Goal: Check status

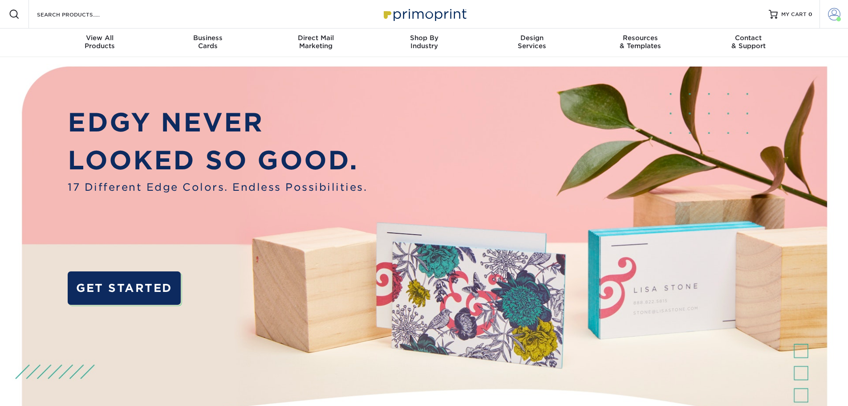
click at [835, 13] on span at bounding box center [834, 14] width 12 height 12
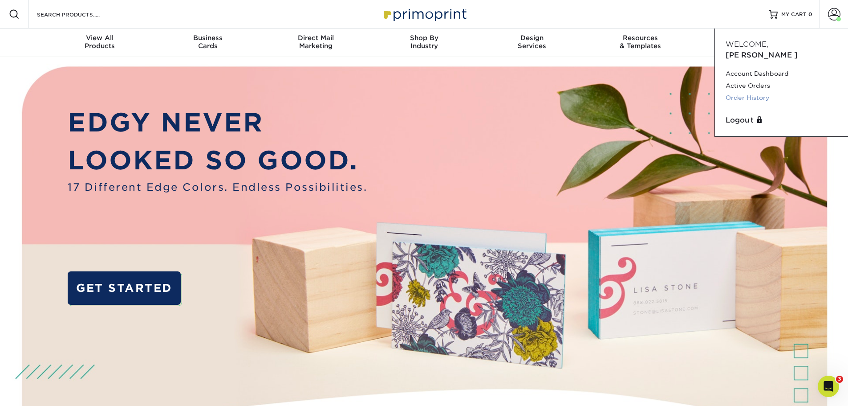
click at [744, 92] on link "Order History" at bounding box center [782, 98] width 112 height 12
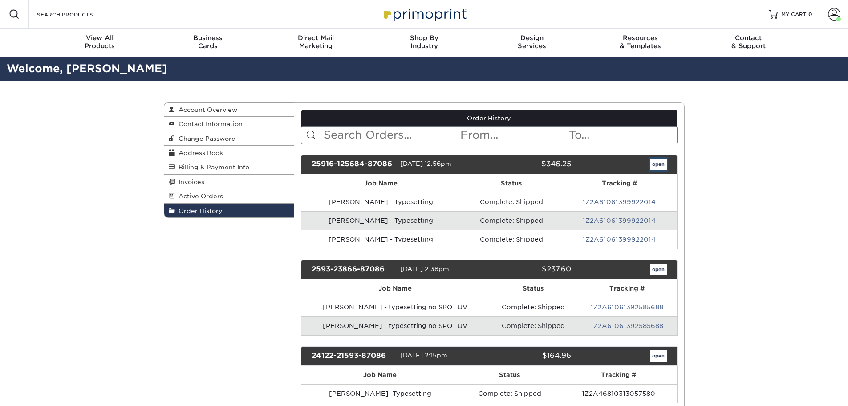
click at [661, 166] on link "open" at bounding box center [658, 165] width 17 height 12
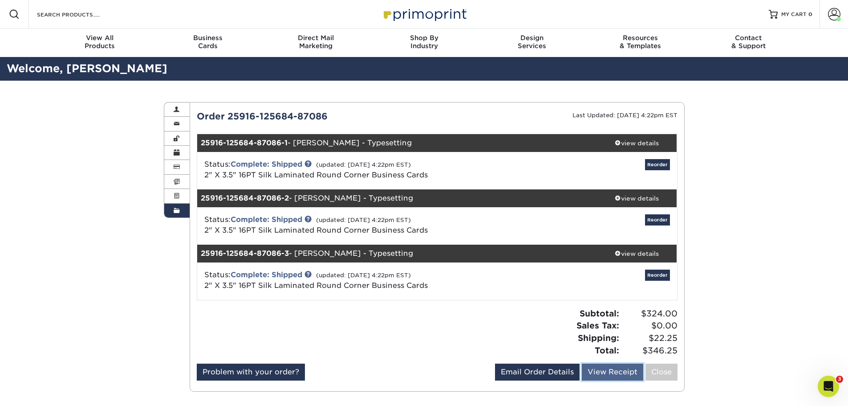
click at [606, 374] on link "View Receipt" at bounding box center [612, 371] width 61 height 17
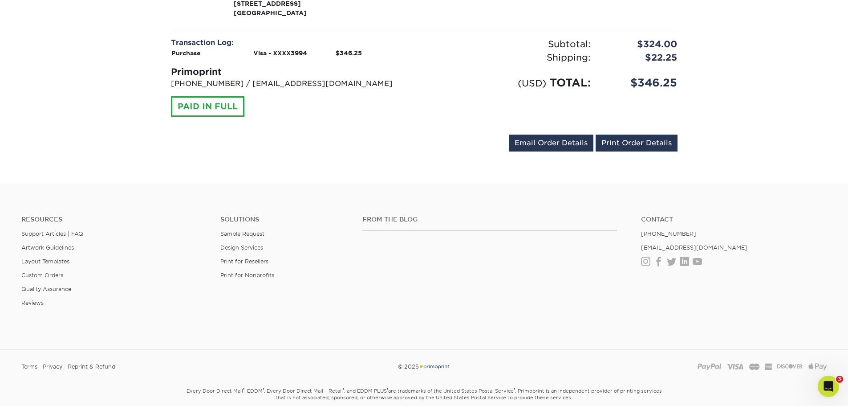
scroll to position [623, 0]
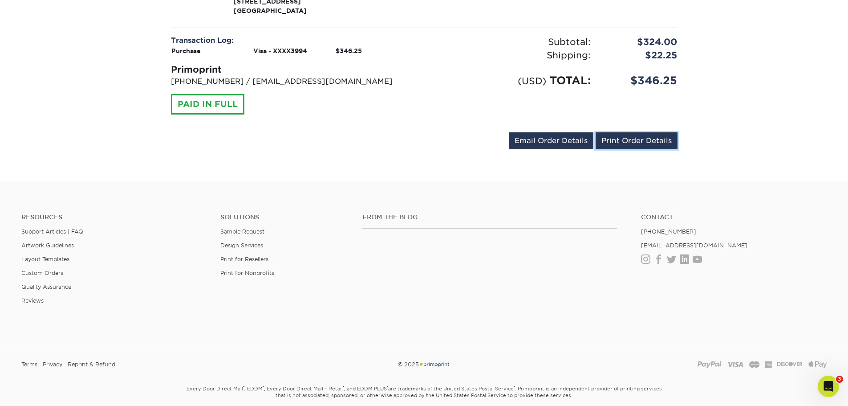
drag, startPoint x: 619, startPoint y: 138, endPoint x: 655, endPoint y: 348, distance: 213.7
click at [619, 137] on link "Print Order Details" at bounding box center [637, 140] width 82 height 17
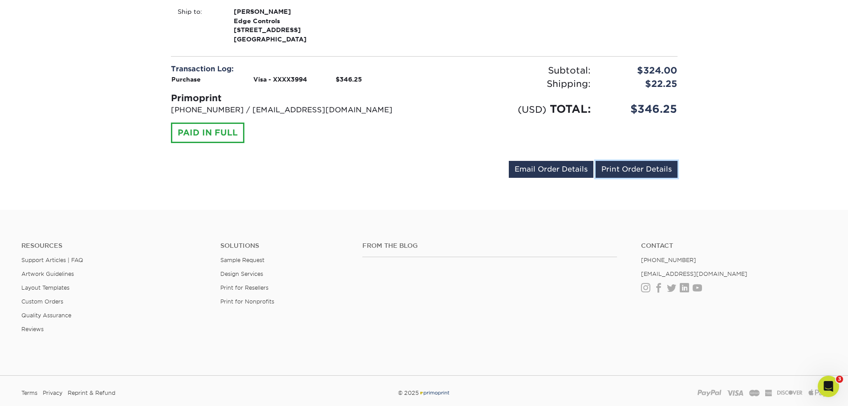
scroll to position [579, 0]
